Goal: Information Seeking & Learning: Understand process/instructions

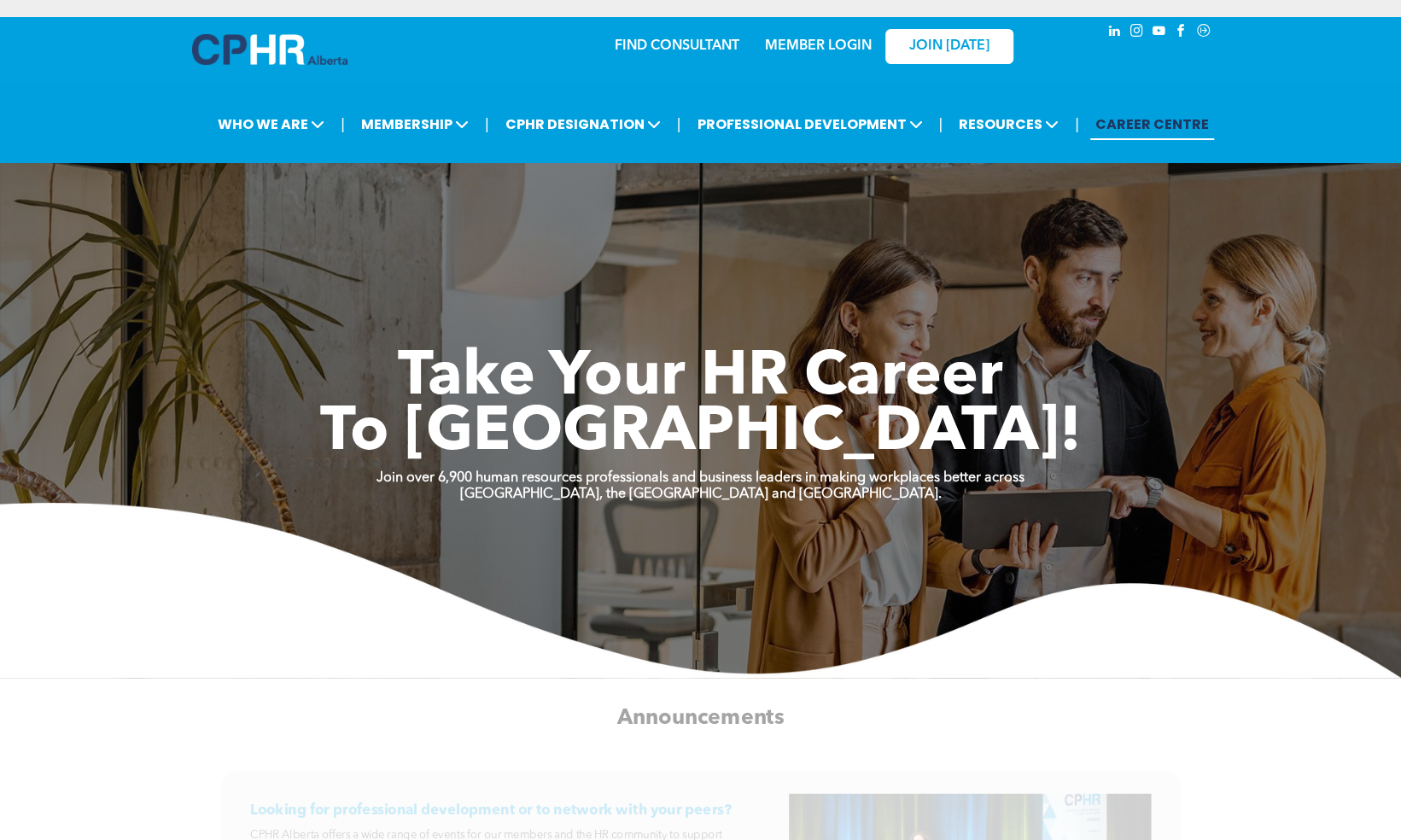
click at [812, 28] on div "MEMBER LOGIN" at bounding box center [818, 41] width 111 height 30
click at [789, 45] on link "MEMBER LOGIN" at bounding box center [819, 45] width 107 height 13
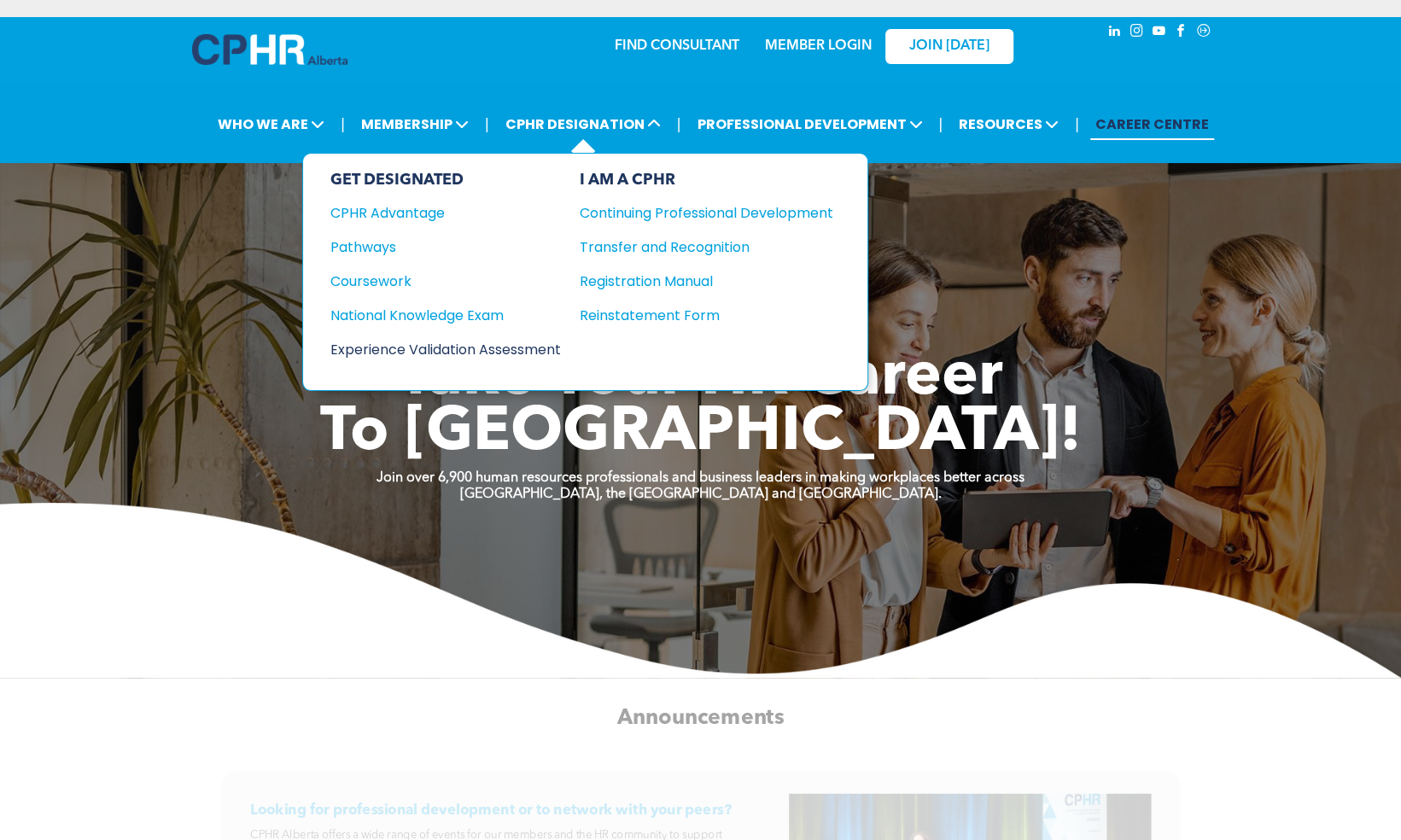
click at [449, 347] on div "Experience Validation Assessment" at bounding box center [434, 350] width 208 height 21
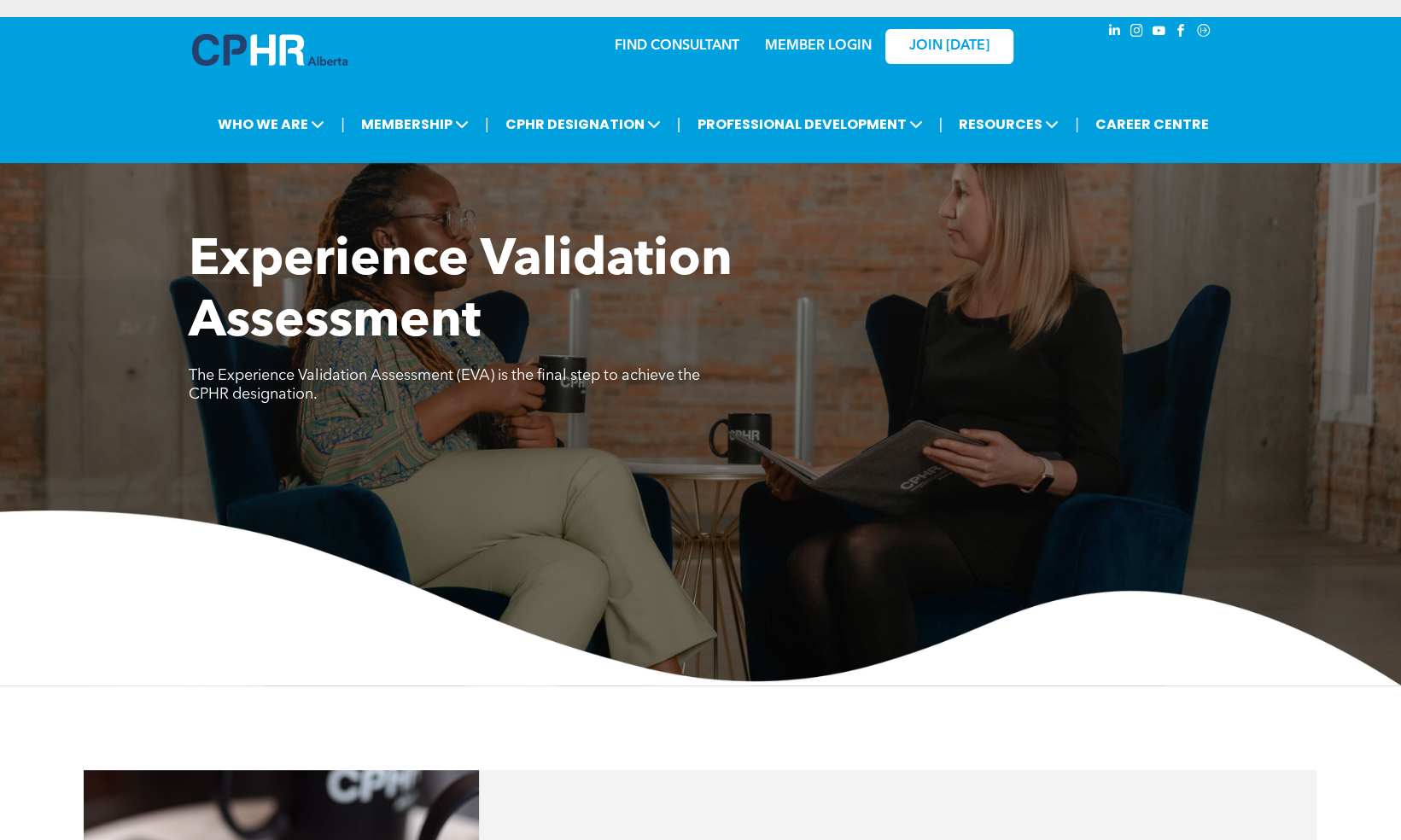
scroll to position [172, 0]
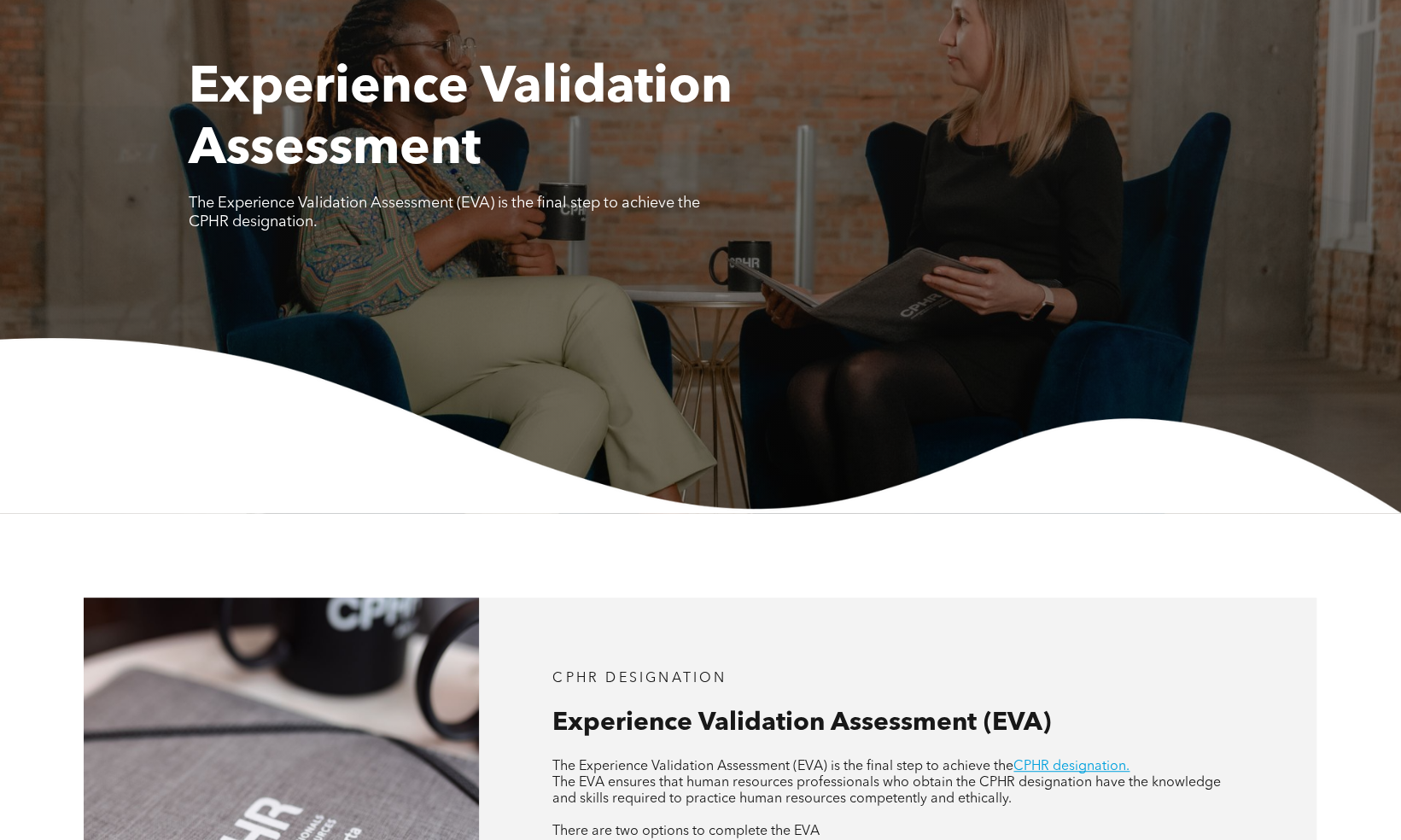
click at [555, 297] on div "Experience Validation Assessment The Experience Validation Assessment (EVA) is …" at bounding box center [700, 285] width 1401 height 455
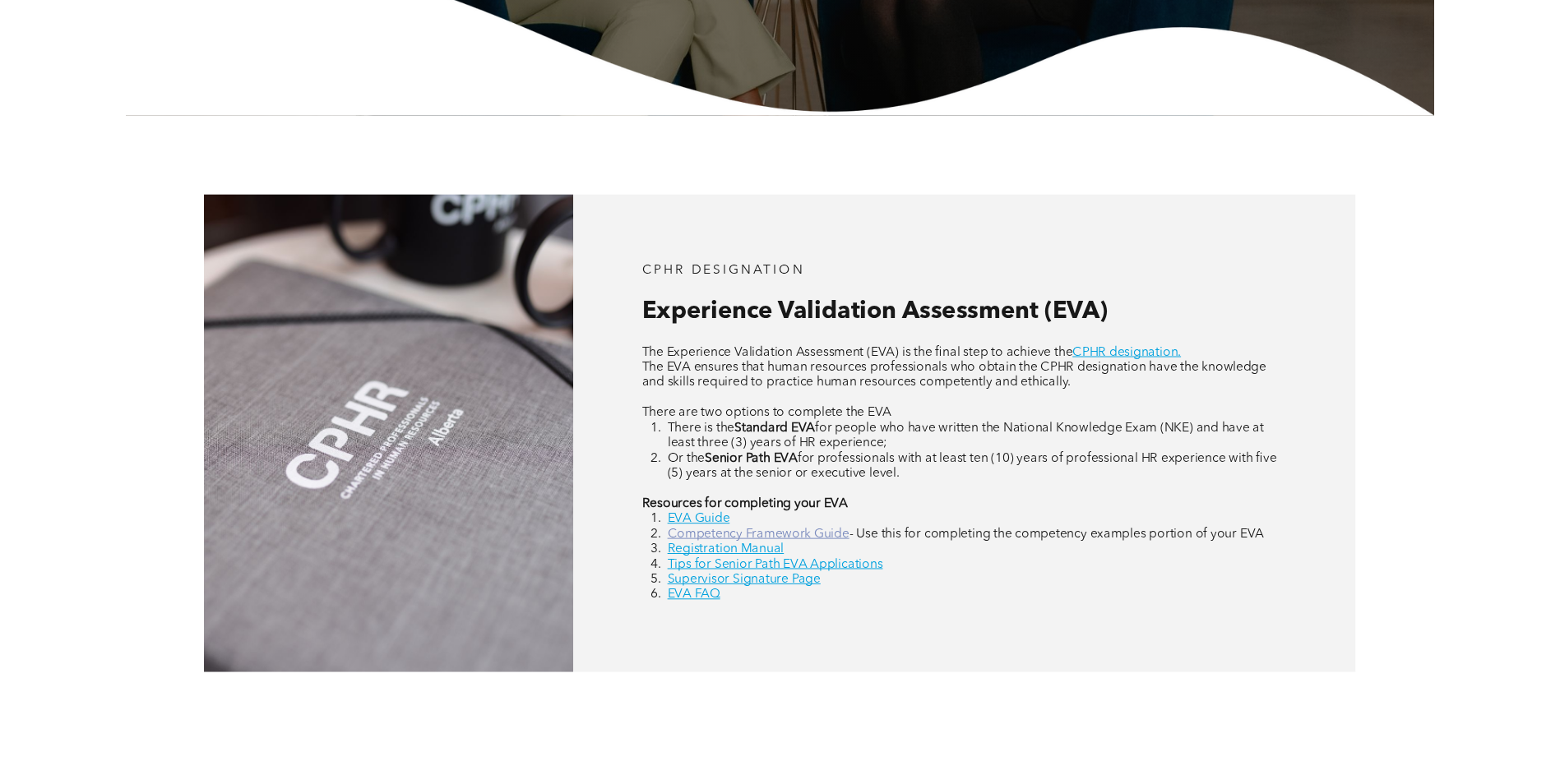
scroll to position [492, 0]
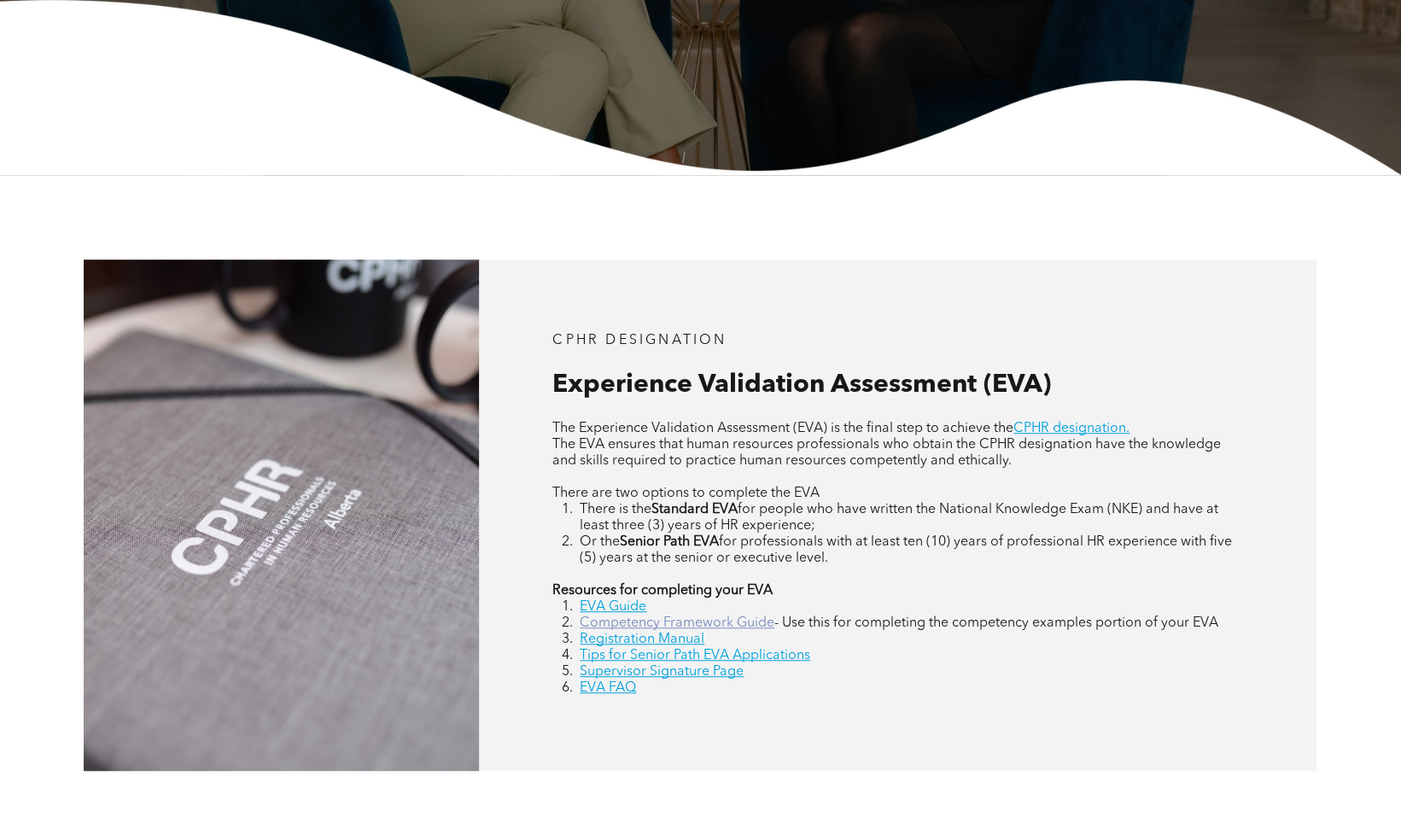
click at [709, 579] on p at bounding box center [898, 575] width 691 height 16
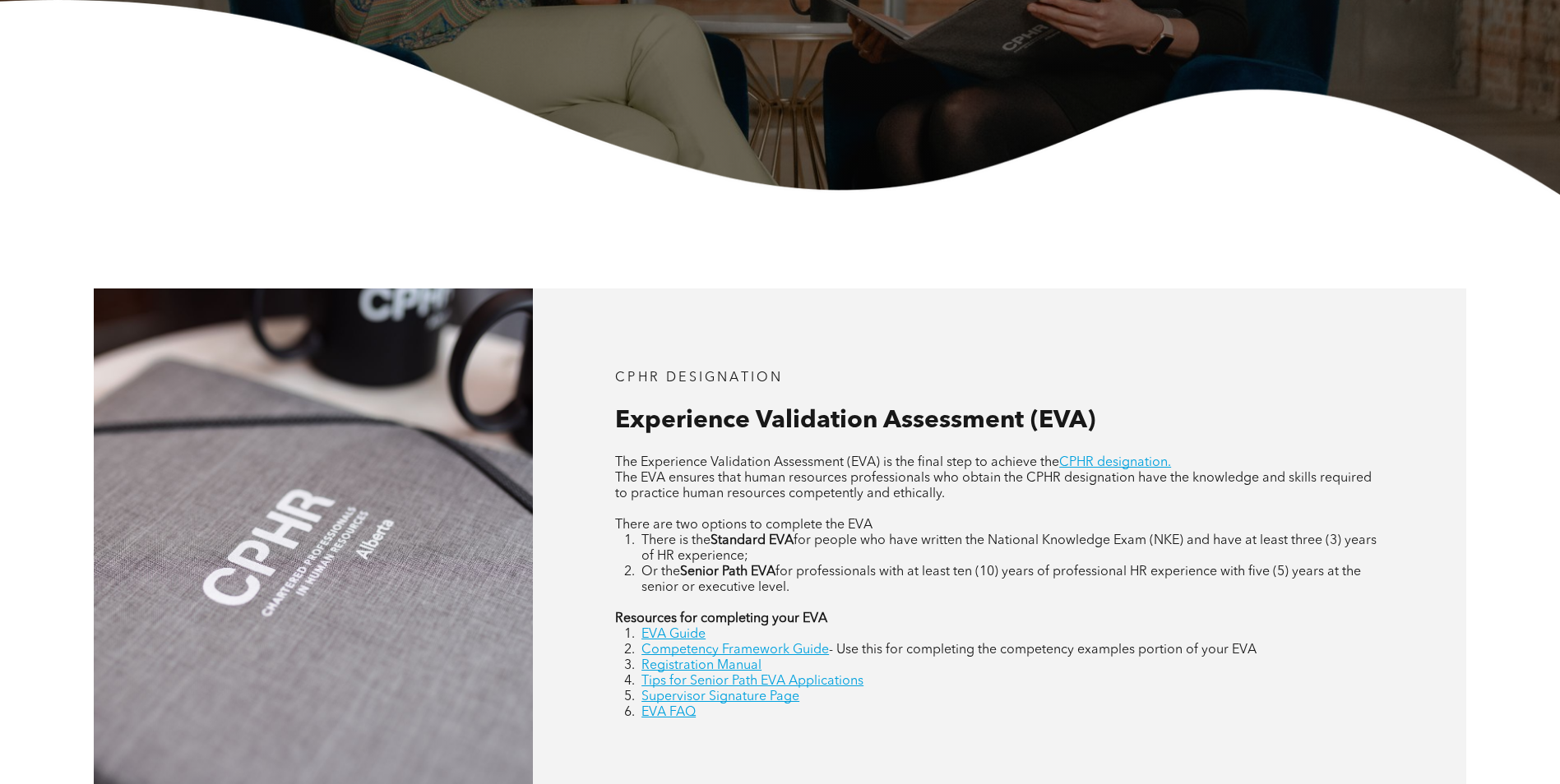
drag, startPoint x: 767, startPoint y: 266, endPoint x: 777, endPoint y: 289, distance: 25.1
click at [767, 266] on div "CPHR DESIGNATION Experience Validation Assessment (EVA) The Experience Validati…" at bounding box center [780, 546] width 1560 height 702
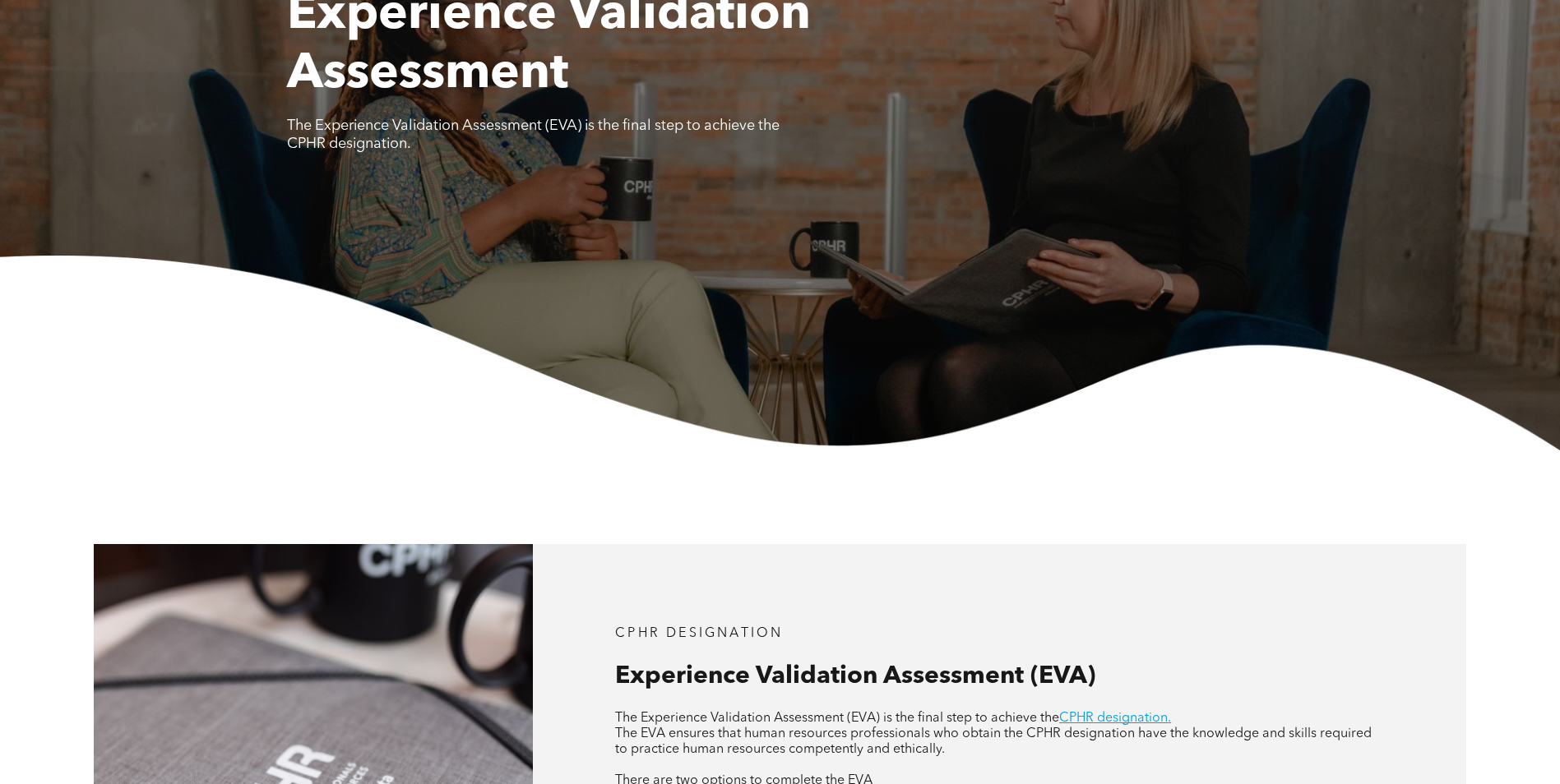
scroll to position [538, 0]
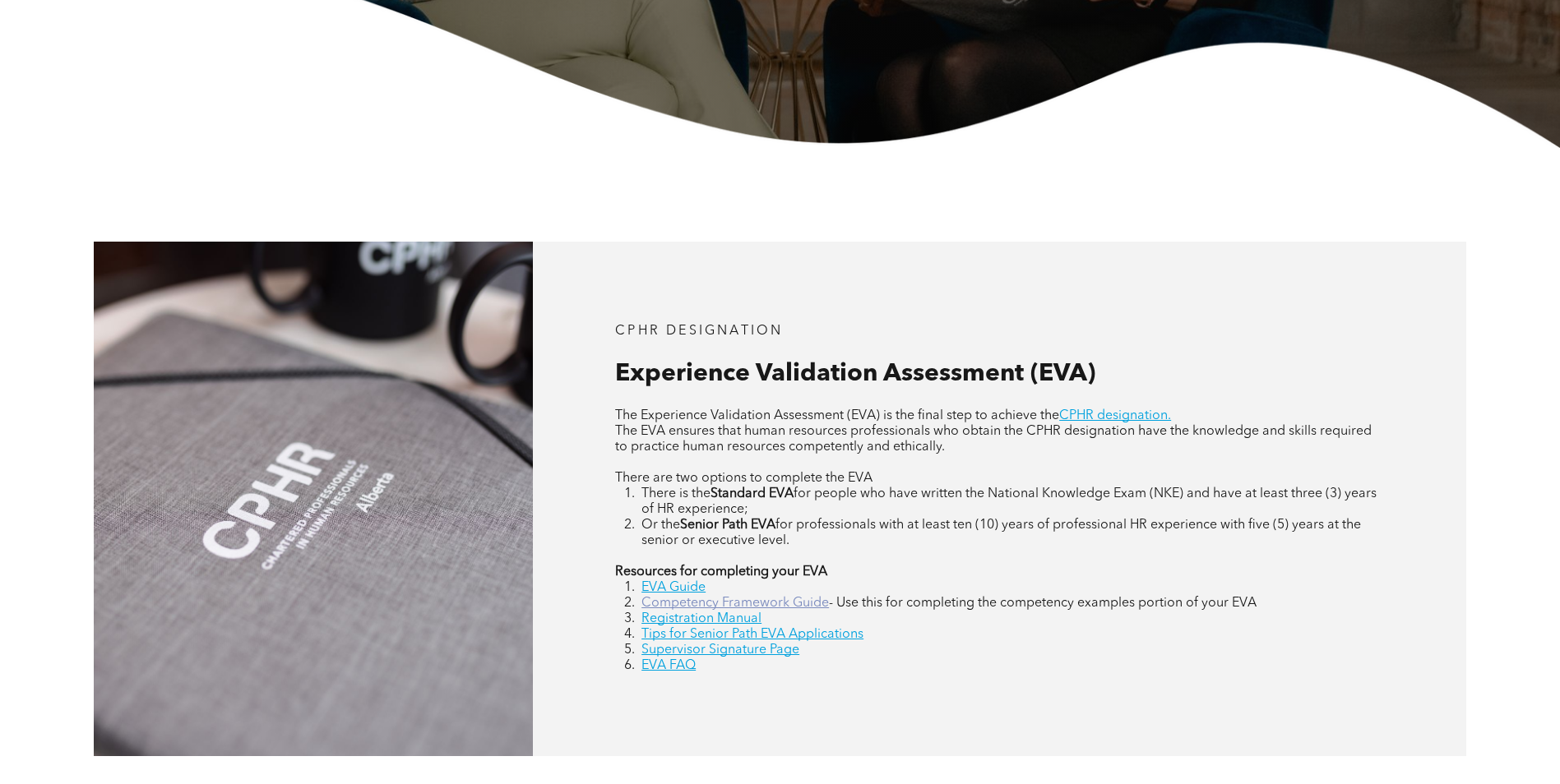
drag, startPoint x: 795, startPoint y: 608, endPoint x: 829, endPoint y: 608, distance: 34.0
click at [796, 608] on link "Competency Framework Guide" at bounding box center [735, 603] width 187 height 13
